Goal: Participate in discussion

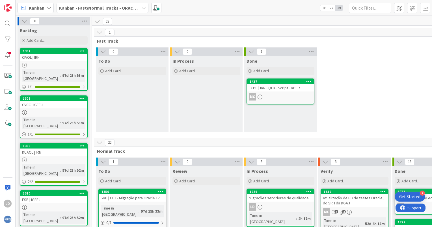
scroll to position [141, 9]
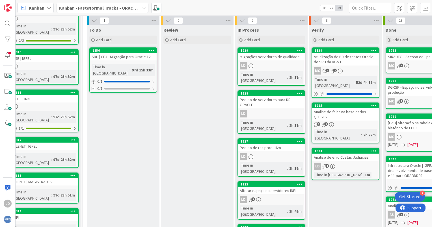
click at [268, 144] on div "Pedido de rac produtivo" at bounding box center [271, 147] width 67 height 7
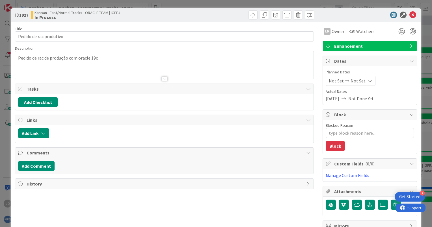
click at [41, 60] on div "Pedido de rac de produção com oracle 19c" at bounding box center [164, 65] width 298 height 28
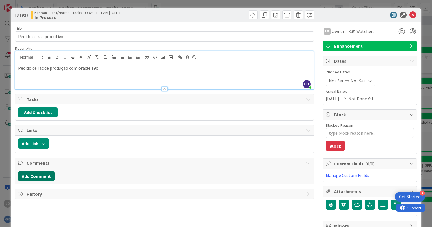
click at [44, 175] on button "Add Comment" at bounding box center [36, 176] width 36 height 10
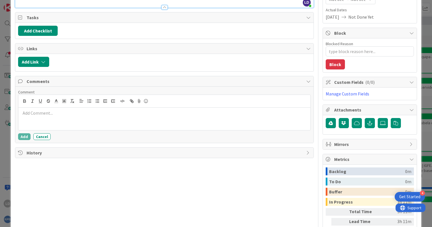
scroll to position [85, 0]
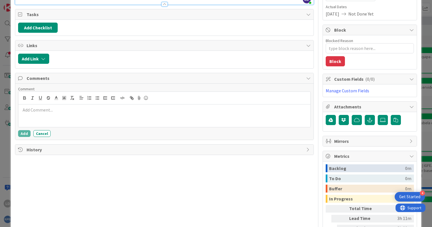
click at [63, 57] on div at bounding box center [181, 59] width 259 height 10
click at [114, 193] on div "Title 23 / 128 Pedido de rac produtivo Description [PERSON_NAME] just joined Pe…" at bounding box center [164, 97] width 299 height 321
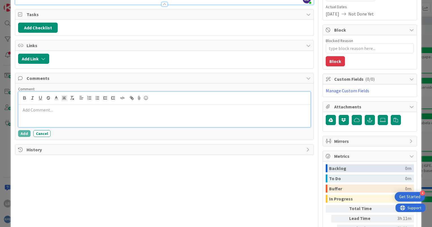
click at [42, 113] on div at bounding box center [164, 116] width 292 height 23
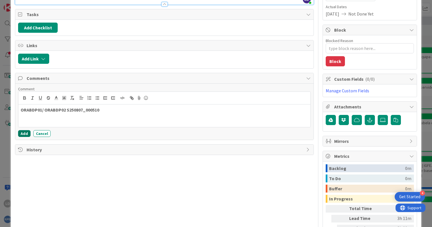
click at [22, 134] on button "Add" at bounding box center [24, 133] width 12 height 7
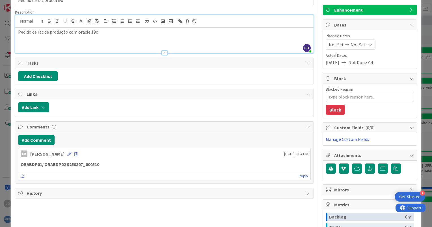
scroll to position [0, 0]
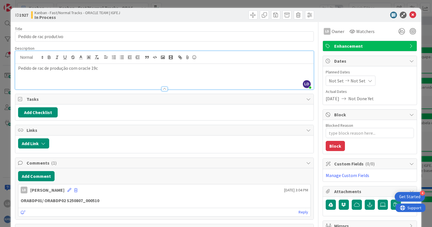
click at [409, 14] on icon at bounding box center [412, 15] width 7 height 7
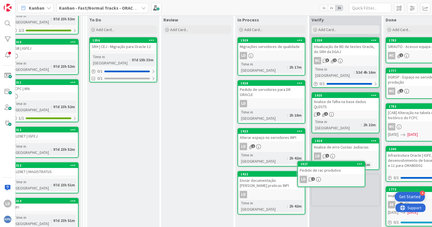
scroll to position [157, 9]
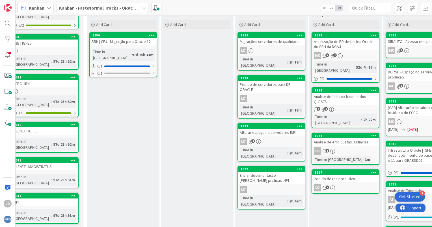
click at [267, 81] on div "Pedido de servidores para DR ORACLE" at bounding box center [271, 87] width 67 height 12
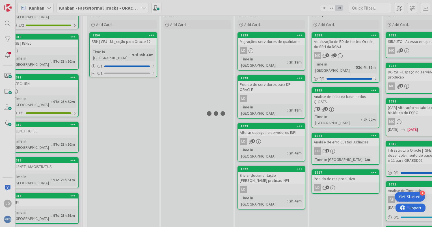
click at [267, 77] on div at bounding box center [216, 113] width 432 height 227
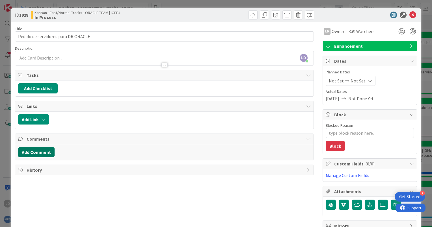
click at [43, 151] on button "Add Comment" at bounding box center [36, 152] width 36 height 10
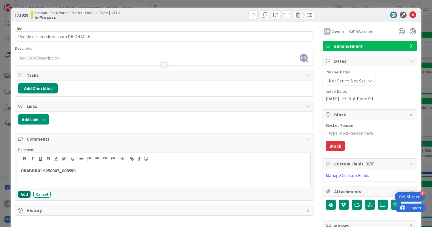
click at [20, 192] on button "Add" at bounding box center [24, 194] width 12 height 7
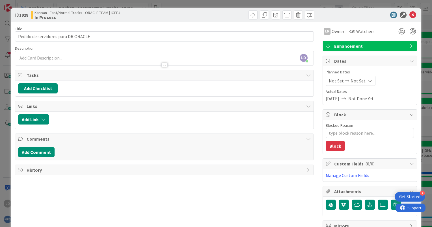
type textarea "x"
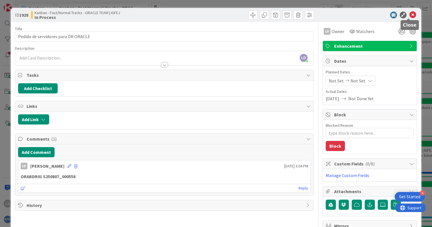
click at [409, 17] on icon at bounding box center [412, 15] width 7 height 7
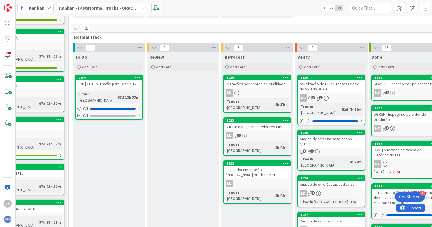
scroll to position [111, 23]
